Goal: Information Seeking & Learning: Learn about a topic

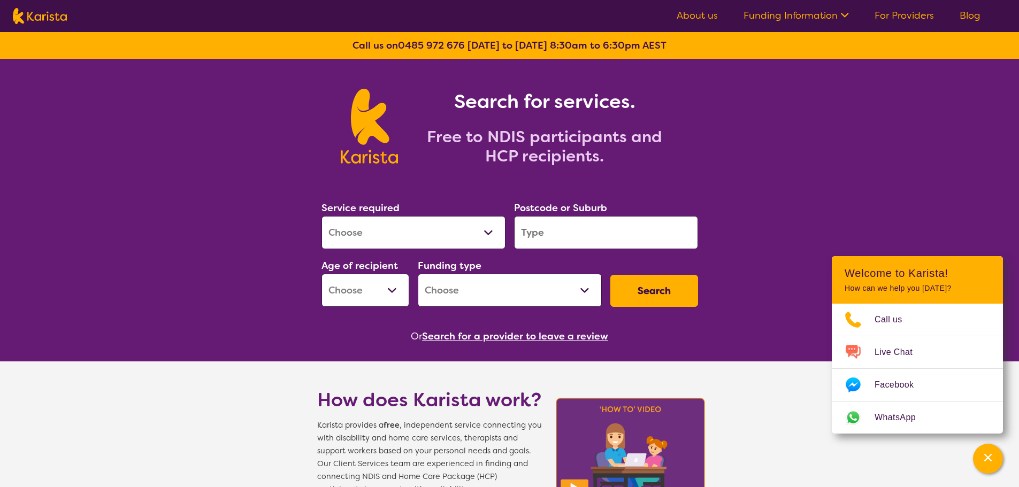
click at [408, 242] on select "Allied Health Assistant Assessment ([MEDICAL_DATA] or [MEDICAL_DATA]) Behaviour…" at bounding box center [413, 232] width 184 height 33
select select "Physiotherapy"
click at [321, 216] on select "Allied Health Assistant Assessment ([MEDICAL_DATA] or [MEDICAL_DATA]) Behaviour…" at bounding box center [413, 232] width 184 height 33
click at [592, 226] on input "search" at bounding box center [606, 232] width 184 height 33
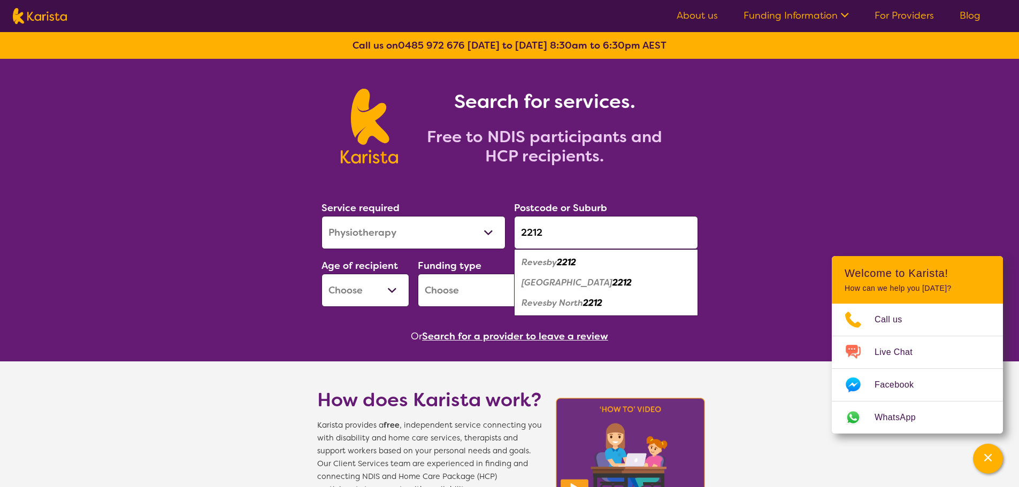
type input "2212"
click at [570, 264] on em "2212" at bounding box center [566, 262] width 19 height 11
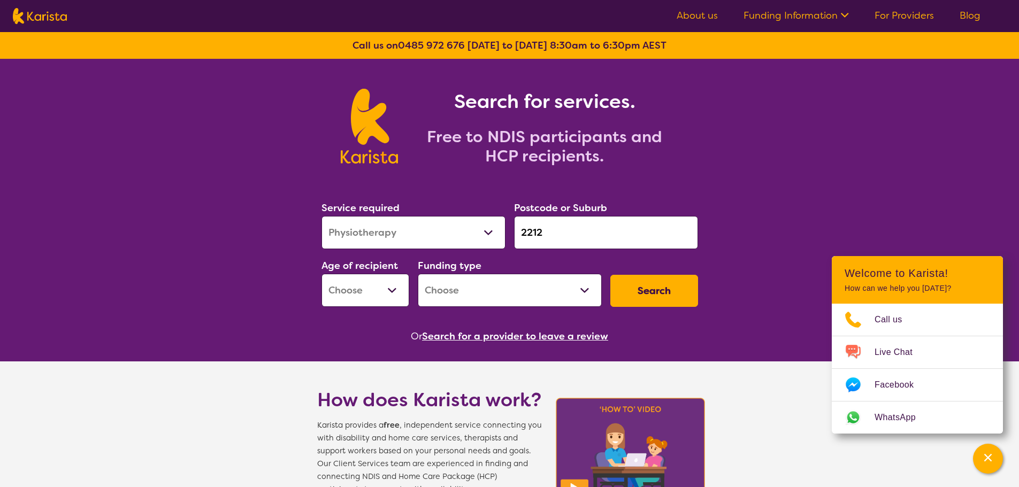
click at [339, 297] on select "Early Childhood - 0 to 9 Child - 10 to 11 Adolescent - 12 to 17 Adult - 18 to 6…" at bounding box center [365, 290] width 88 height 33
select select "AD"
click at [321, 274] on select "Early Childhood - 0 to 9 Child - 10 to 11 Adolescent - 12 to 17 Adult - 18 to 6…" at bounding box center [365, 290] width 88 height 33
click at [476, 299] on select "Home Care Package (HCP) National Disability Insurance Scheme (NDIS) I don't know" at bounding box center [510, 290] width 184 height 33
select select "NDIS"
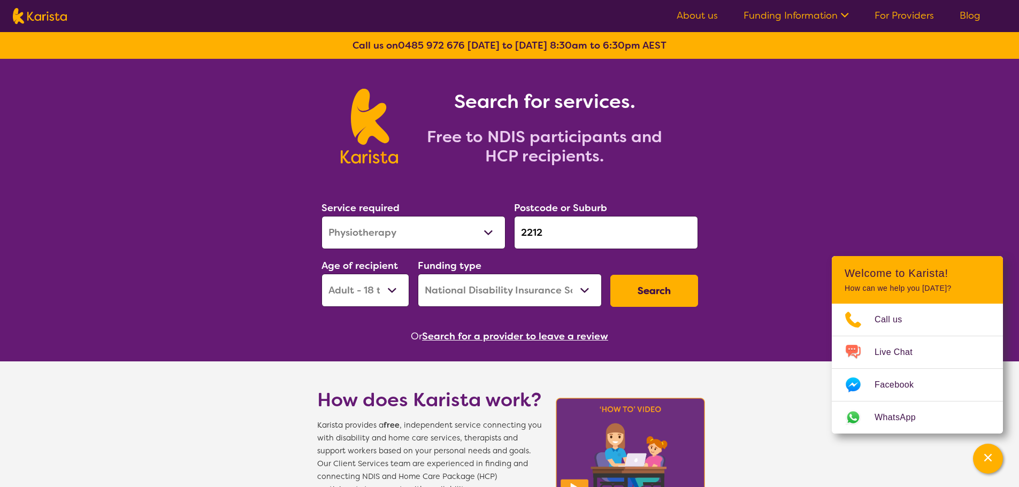
click at [418, 274] on select "Home Care Package (HCP) National Disability Insurance Scheme (NDIS) I don't know" at bounding box center [510, 290] width 184 height 33
click at [658, 292] on button "Search" at bounding box center [654, 291] width 88 height 32
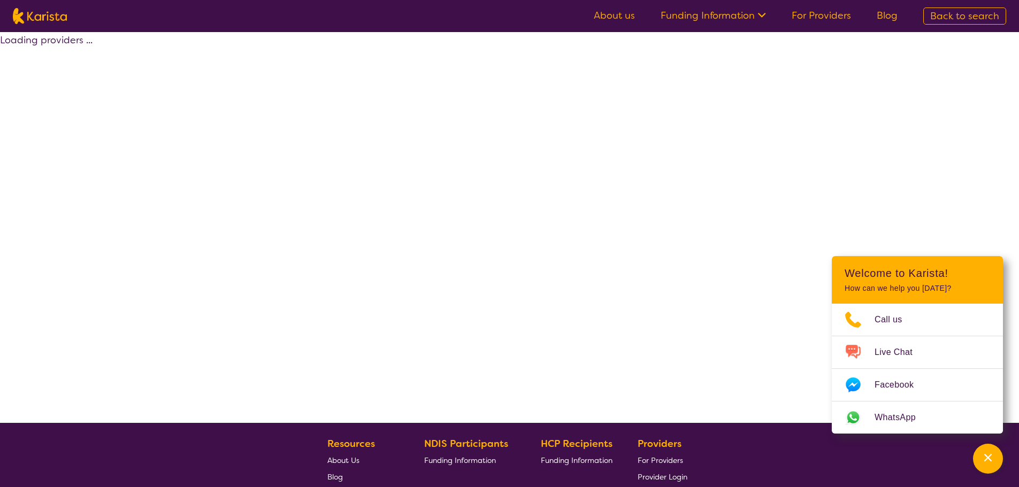
select select "by_score"
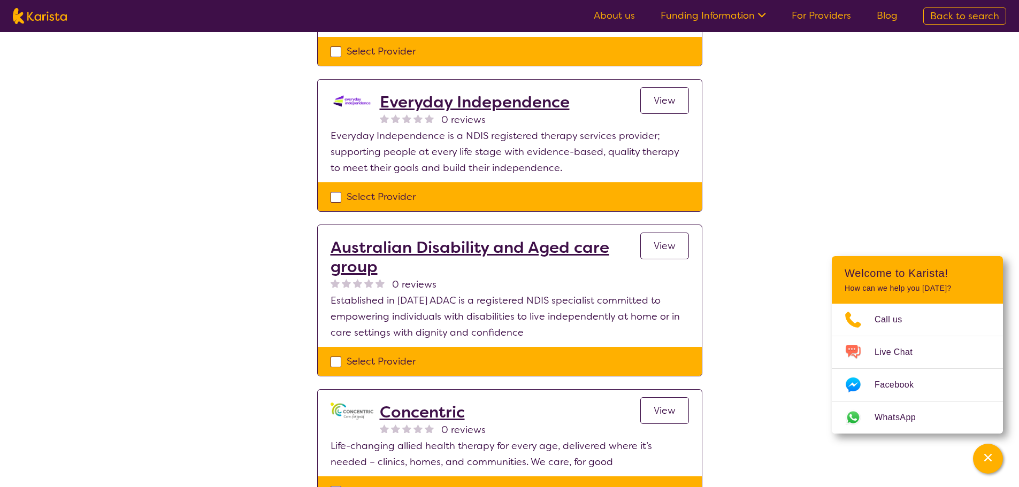
scroll to position [642, 0]
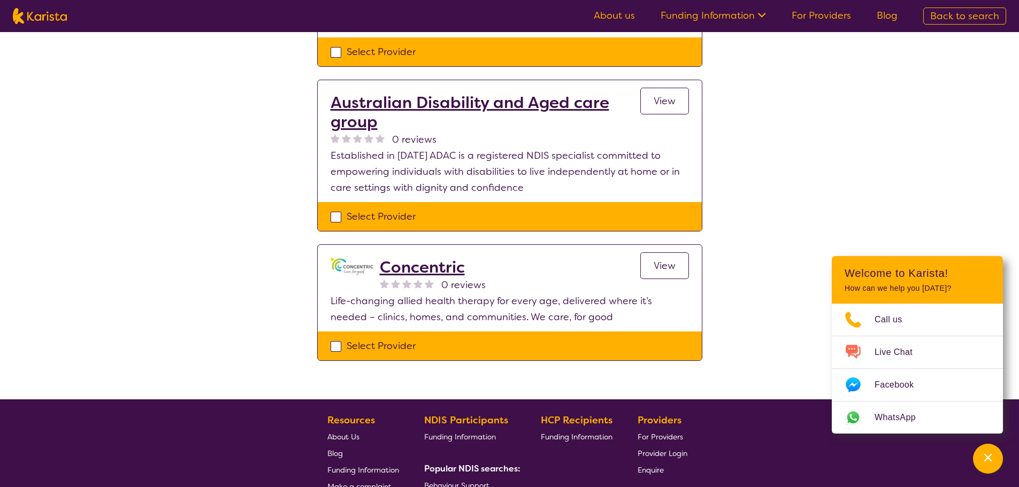
click at [431, 262] on h2 "Concentric" at bounding box center [433, 267] width 106 height 19
